Goal: Navigation & Orientation: Find specific page/section

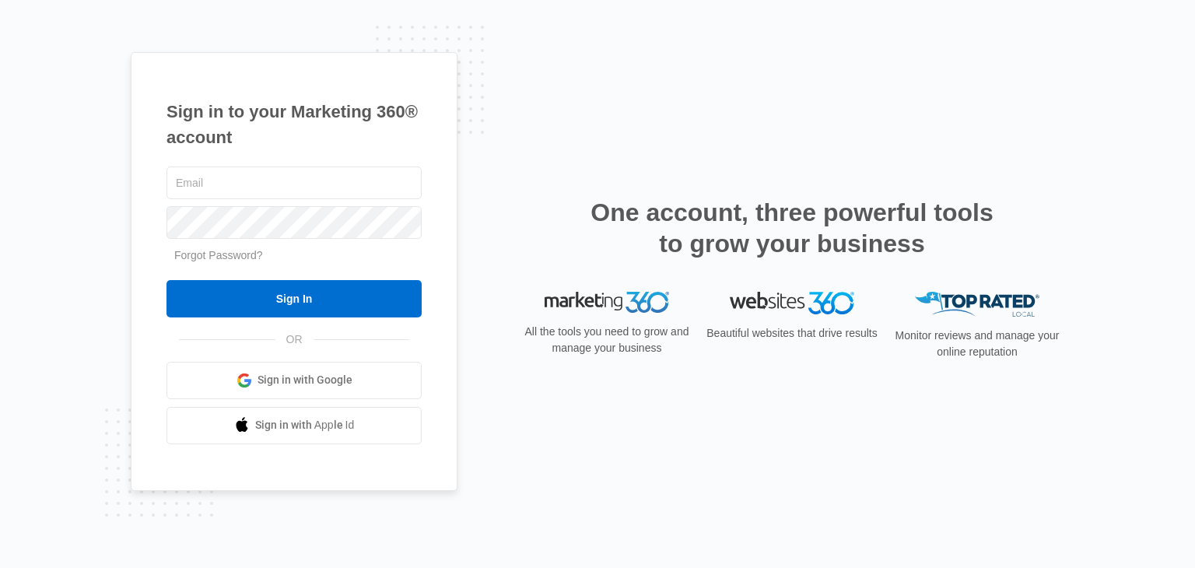
click at [0, 417] on div "Sign in to your Marketing 360® account Forgot Password? Sign In OR Sign in with…" at bounding box center [597, 284] width 1195 height 568
click at [255, 188] on input "text" at bounding box center [294, 183] width 255 height 33
paste input "[EMAIL_ADDRESS][DOMAIN_NAME]"
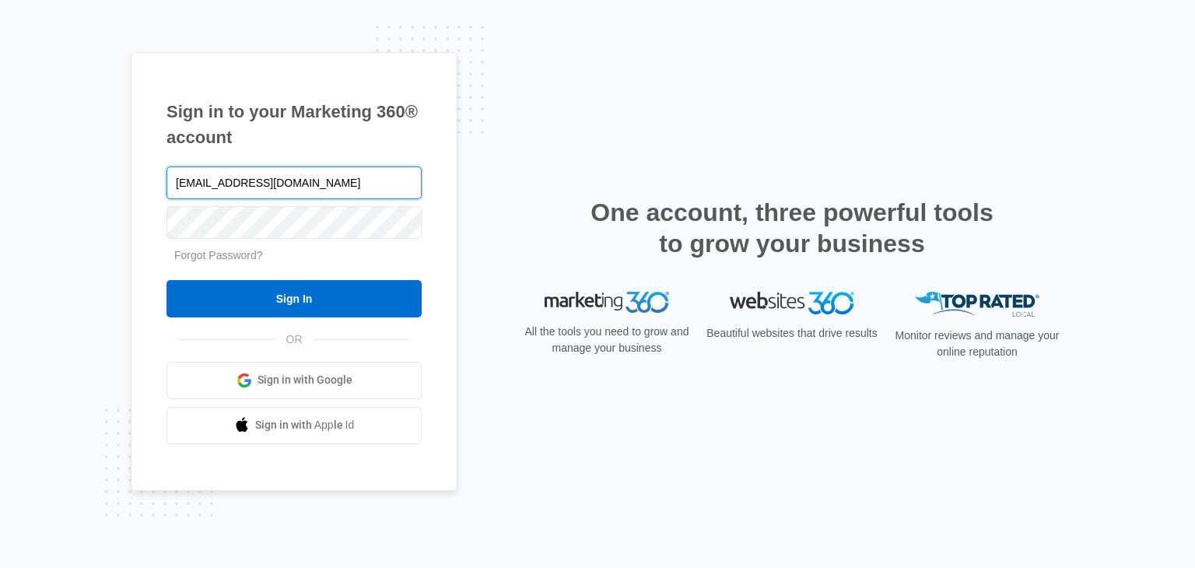
type input "[EMAIL_ADDRESS][DOMAIN_NAME]"
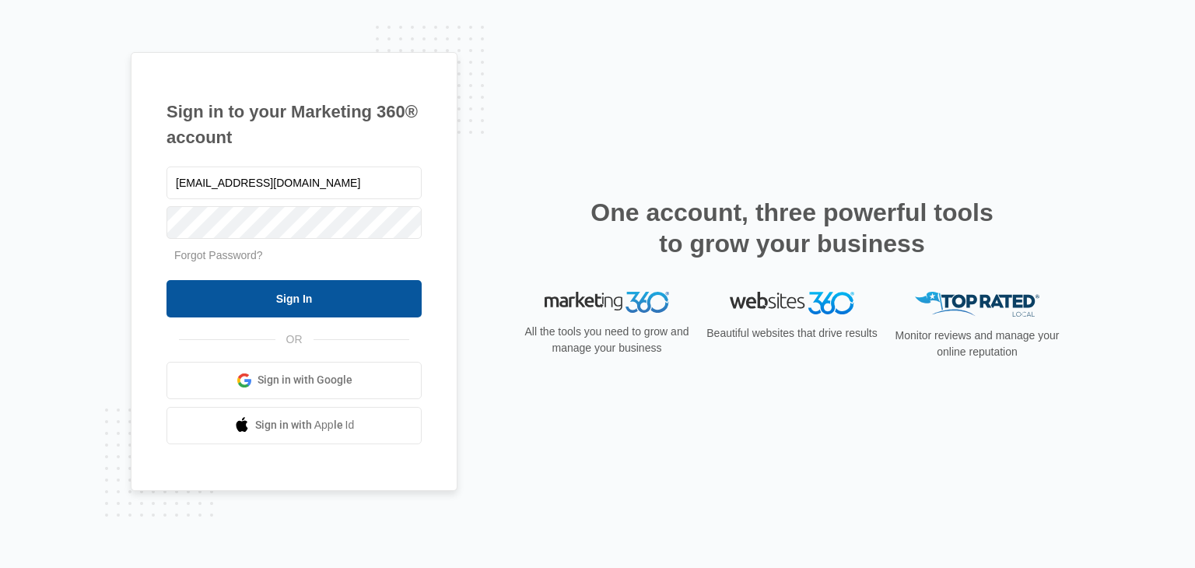
click at [265, 282] on input "Sign In" at bounding box center [294, 298] width 255 height 37
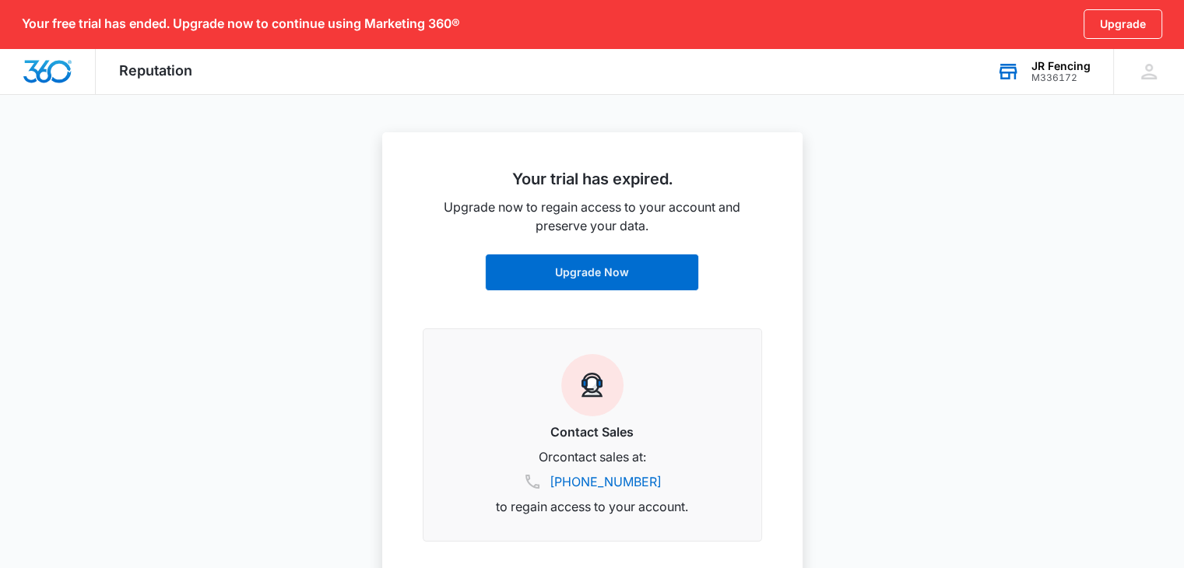
click at [1043, 69] on div "JR Fencing" at bounding box center [1060, 66] width 59 height 12
click at [1061, 58] on div "JR Fencing M336172 Your Accounts View All No accounts matched your search." at bounding box center [1043, 71] width 140 height 46
click at [1137, 65] on icon at bounding box center [1148, 71] width 23 height 23
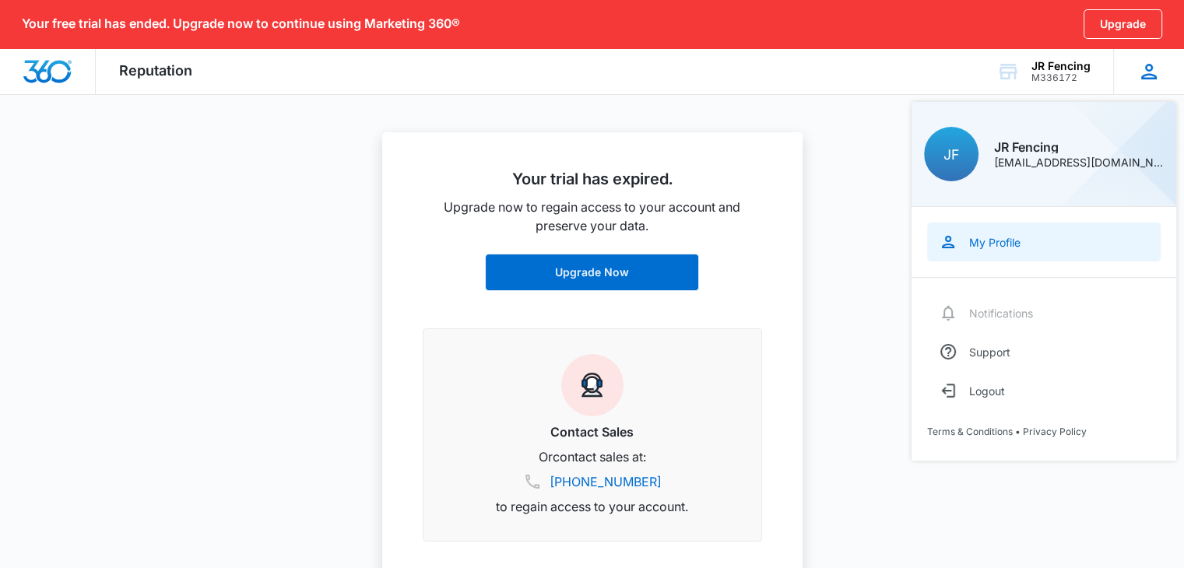
click at [970, 253] on link "My Profile" at bounding box center [1043, 242] width 233 height 39
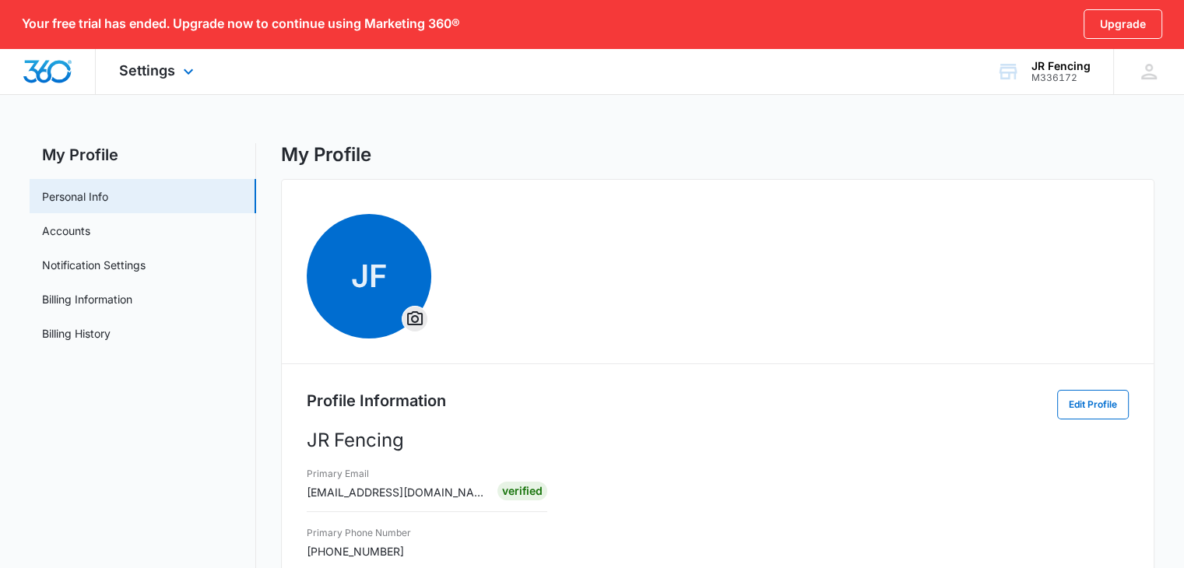
click at [177, 68] on div "Settings Apps Reputation Websites Forms CRM Email Shop Payments POS Ads Intelli…" at bounding box center [158, 71] width 125 height 46
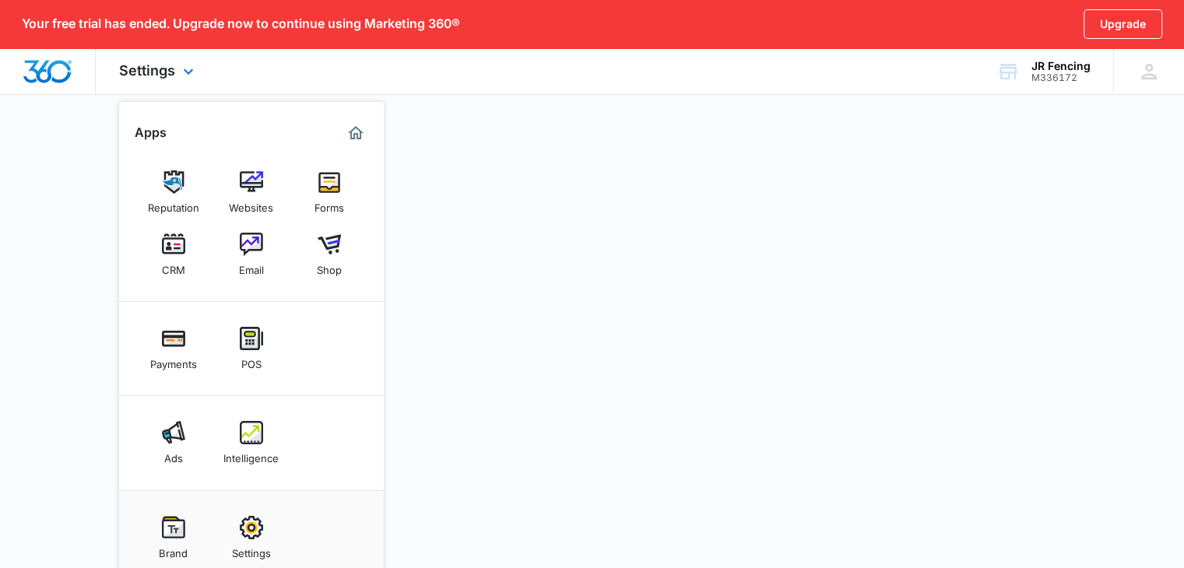
click at [65, 66] on img "Dashboard" at bounding box center [48, 71] width 50 height 23
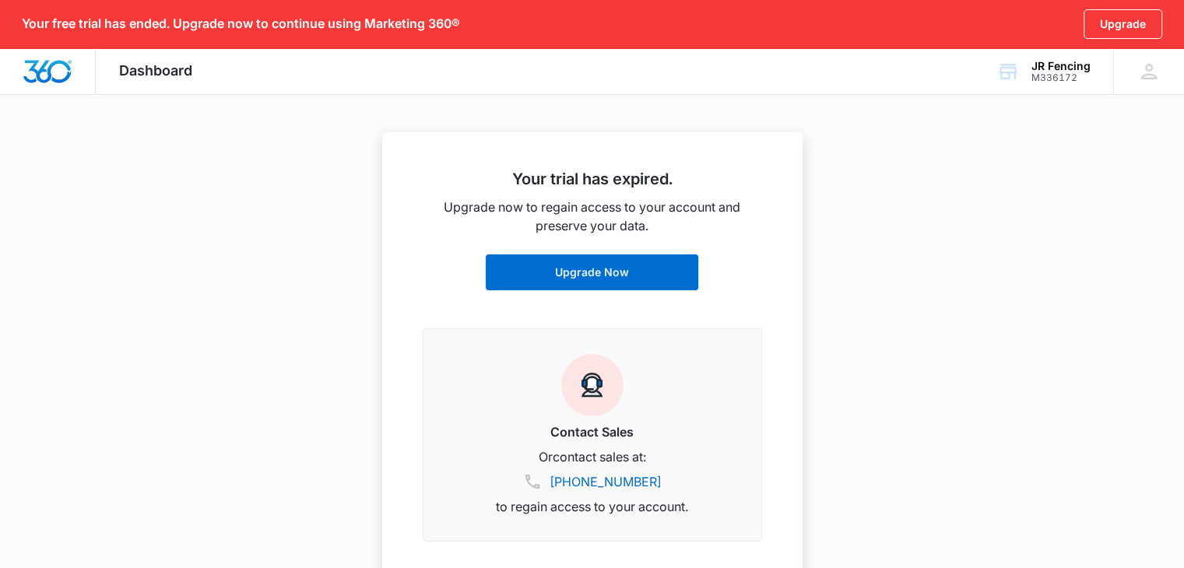
click at [167, 79] on div "Dashboard Apps Reputation Websites Forms CRM Email Shop Payments POS Ads Intell…" at bounding box center [156, 71] width 120 height 46
click at [1167, 70] on div "JF JR Fencing management@jrfencingny.com My Profile Notifications Support Logou…" at bounding box center [1148, 71] width 71 height 46
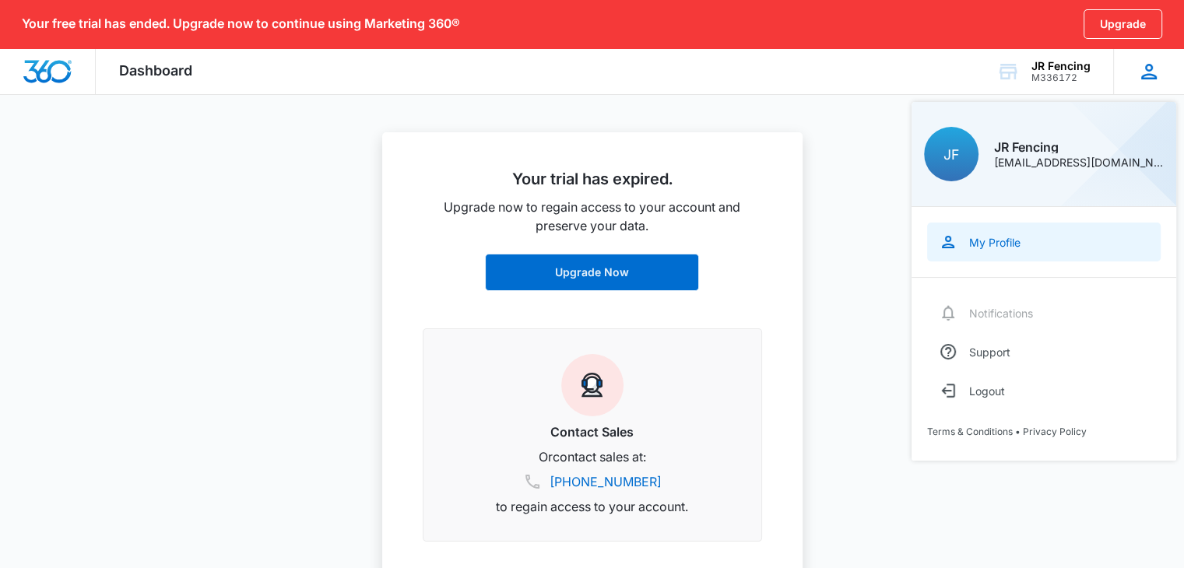
click at [1005, 240] on div "My Profile" at bounding box center [994, 242] width 51 height 13
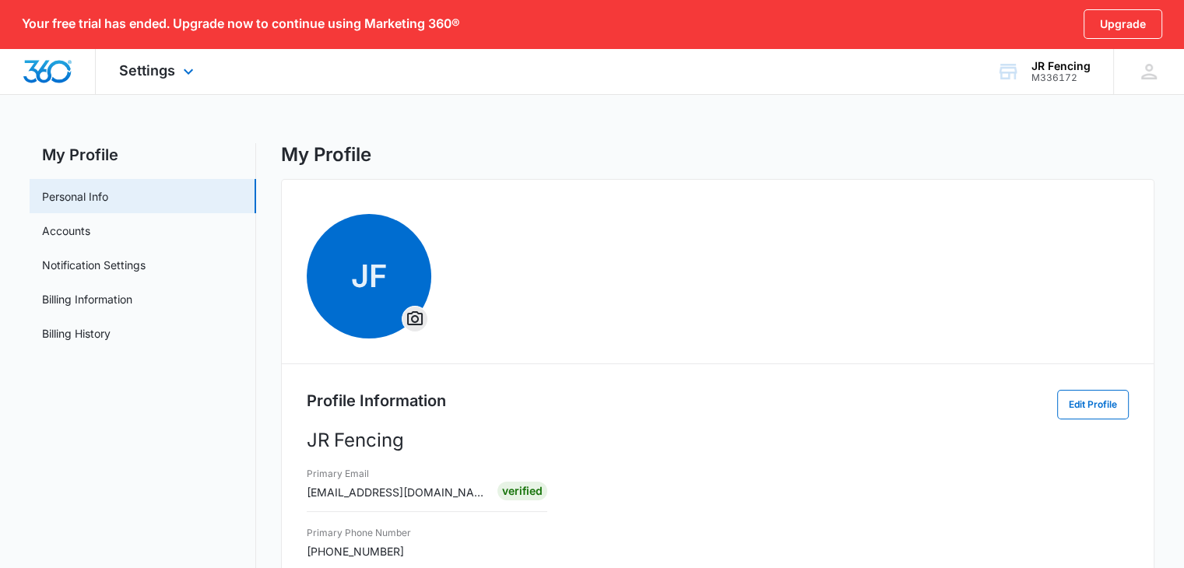
click at [155, 60] on div "Settings Apps Reputation Websites Forms CRM Email Shop Payments POS Ads Intelli…" at bounding box center [158, 71] width 125 height 46
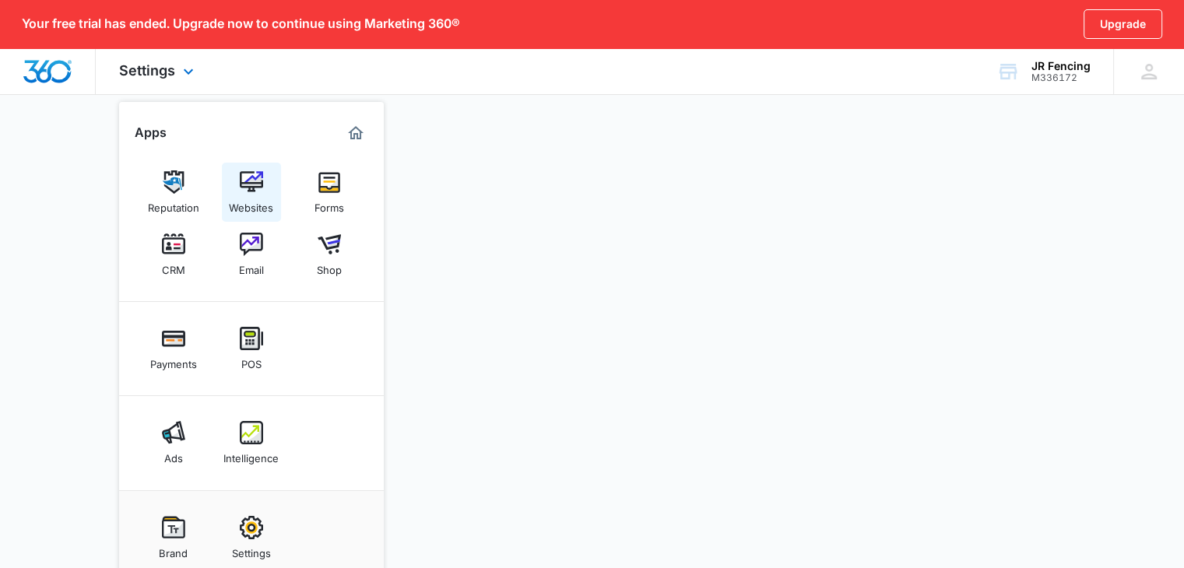
click at [243, 181] on img at bounding box center [251, 181] width 23 height 23
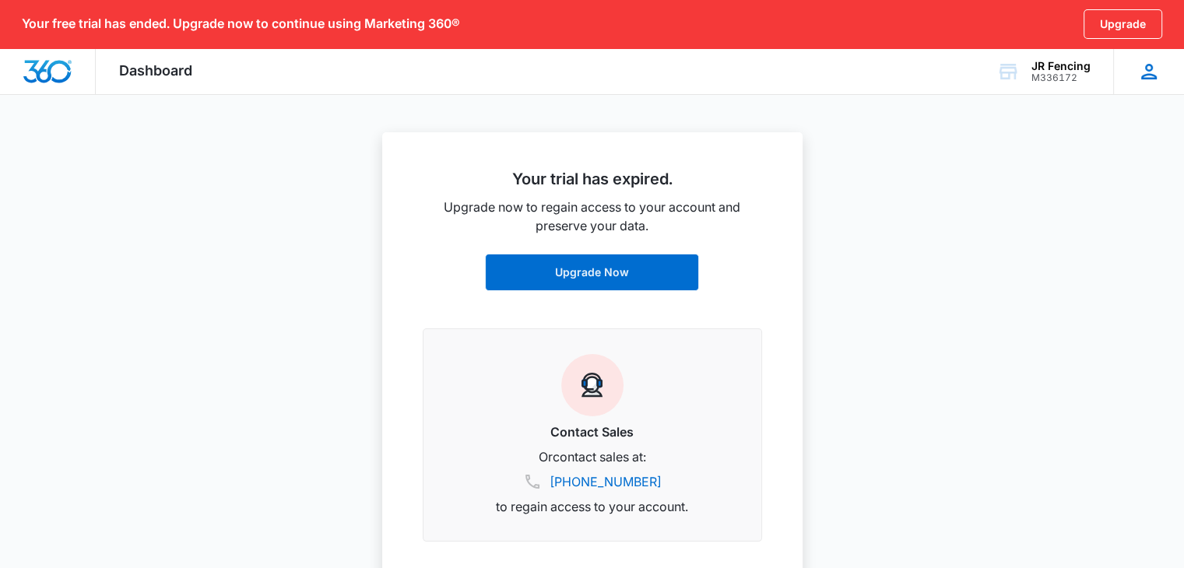
click at [1149, 69] on icon at bounding box center [1148, 71] width 23 height 23
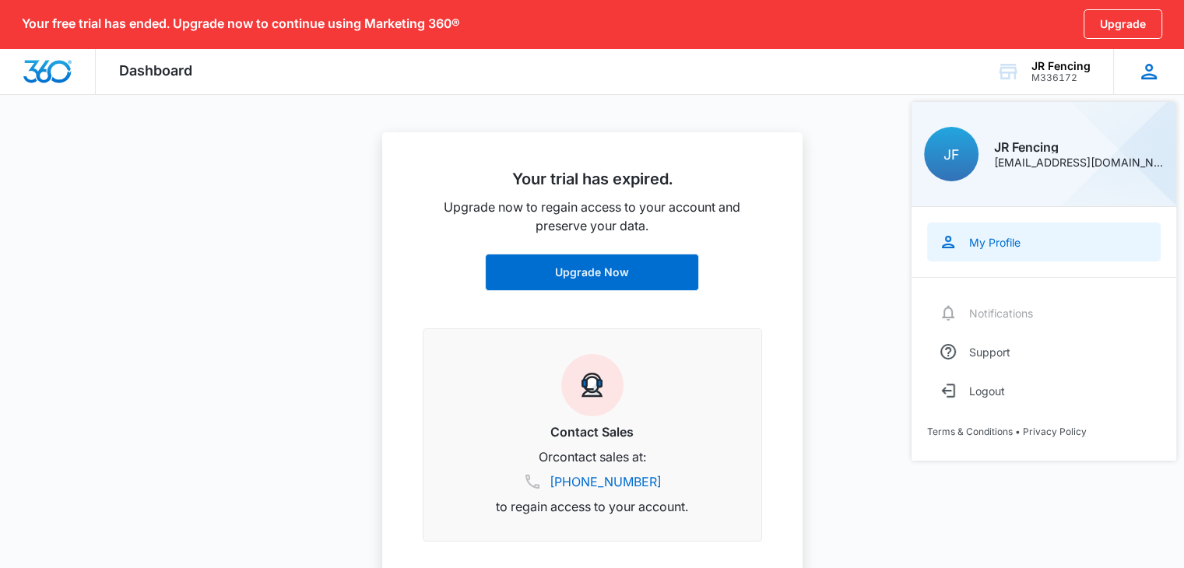
click at [961, 253] on link "My Profile" at bounding box center [1043, 242] width 233 height 39
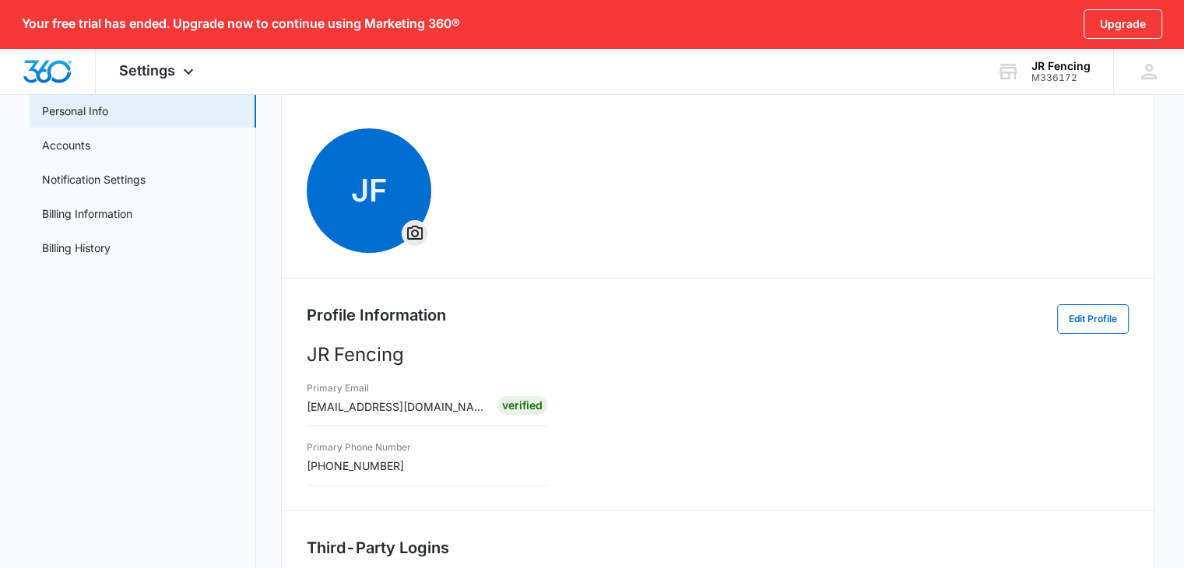
scroll to position [81, 0]
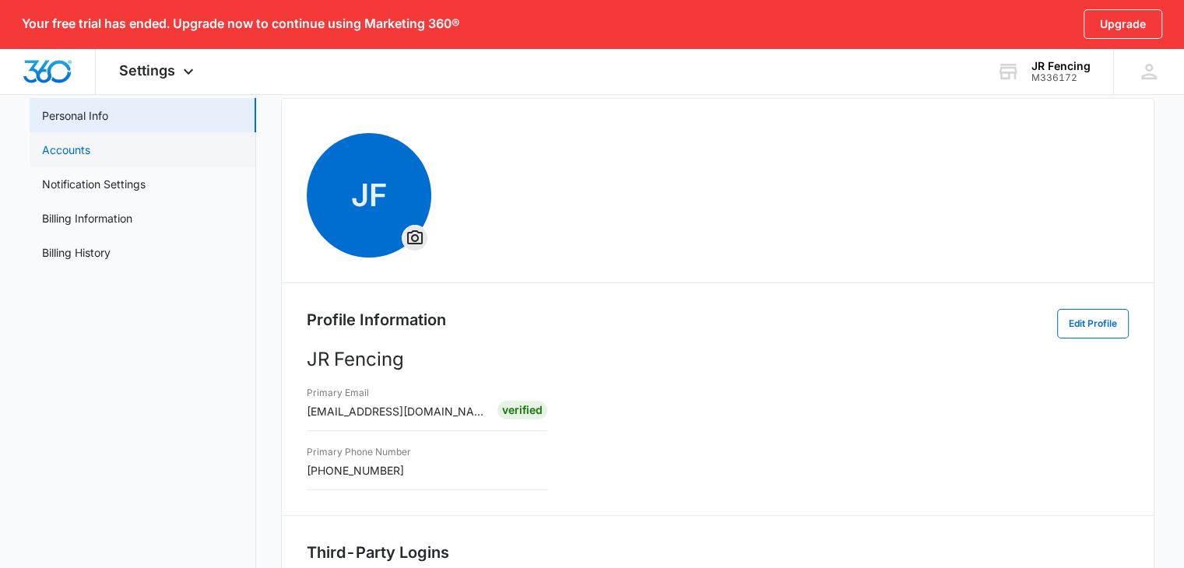
click at [65, 146] on link "Accounts" at bounding box center [66, 150] width 48 height 16
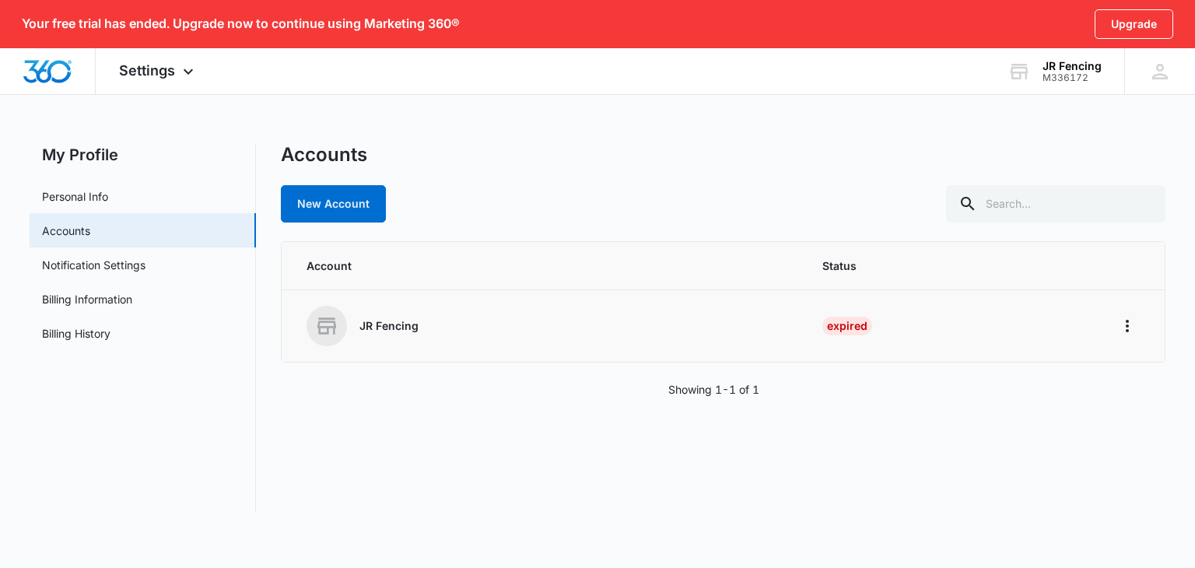
click at [390, 329] on p "JR Fencing" at bounding box center [389, 326] width 59 height 16
click at [319, 328] on icon at bounding box center [326, 325] width 19 height 16
click at [1121, 328] on icon "Home" at bounding box center [1127, 326] width 19 height 19
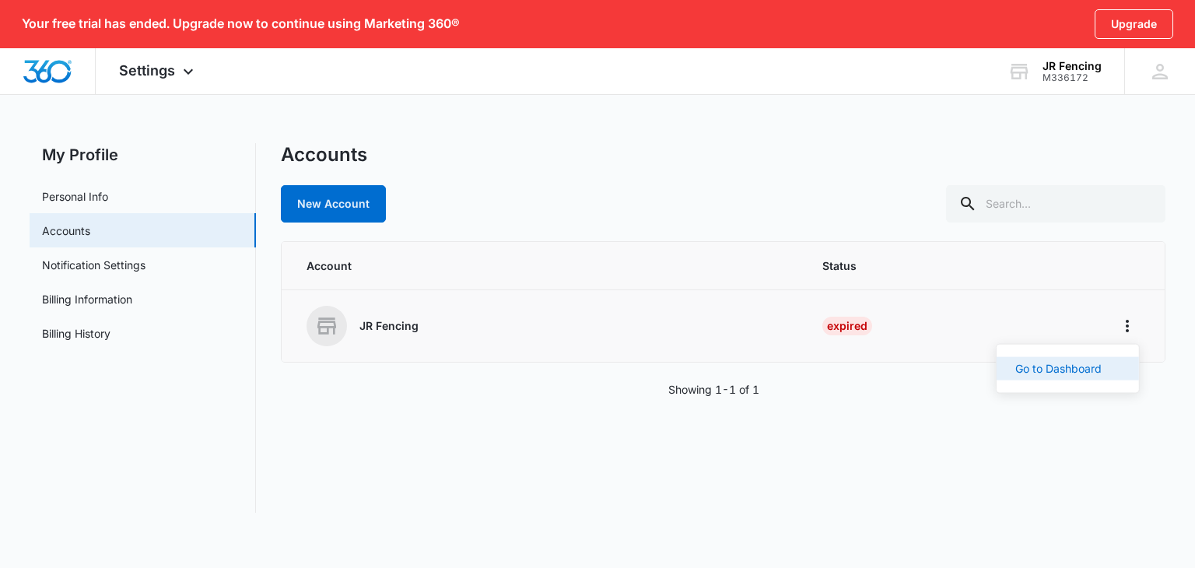
click at [1049, 374] on div "Go to Dashboard" at bounding box center [1058, 368] width 86 height 11
